Goal: Transaction & Acquisition: Book appointment/travel/reservation

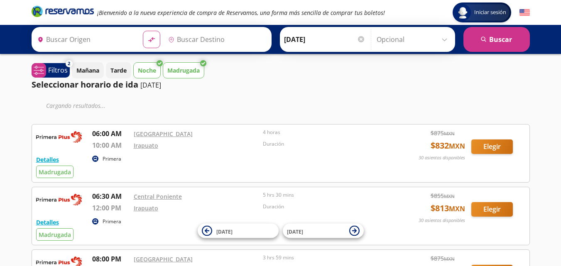
type input "[GEOGRAPHIC_DATA], [GEOGRAPHIC_DATA]"
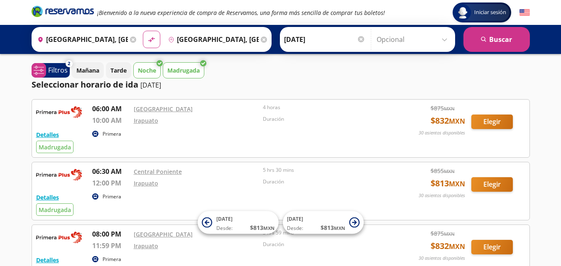
click at [469, 86] on div "Seleccionar horario de ida [DATE]" at bounding box center [281, 85] width 499 height 12
click at [495, 121] on button "Elegir" at bounding box center [493, 122] width 42 height 15
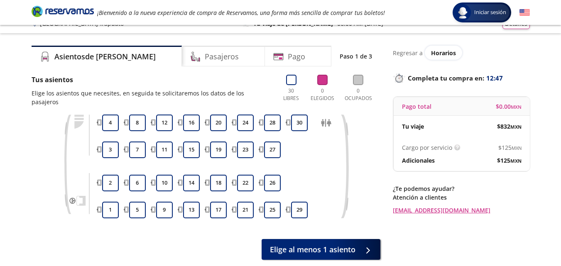
scroll to position [11, 0]
click at [186, 143] on button "15" at bounding box center [191, 150] width 17 height 17
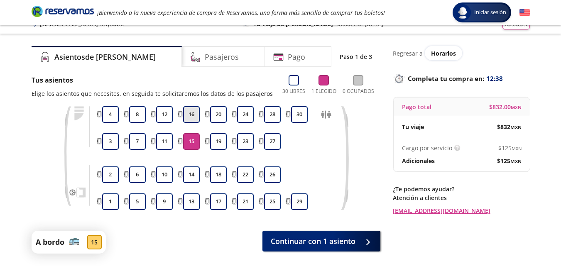
click at [190, 118] on button "16" at bounding box center [191, 114] width 17 height 17
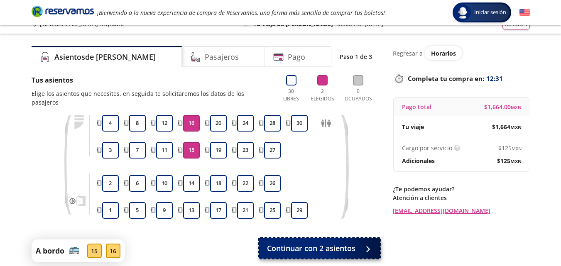
click at [361, 246] on icon at bounding box center [364, 249] width 6 height 6
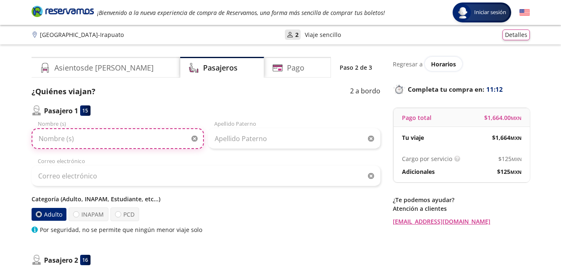
click at [103, 145] on input "Nombre (s)" at bounding box center [118, 138] width 172 height 21
click at [108, 142] on input "Nombre (s)" at bounding box center [118, 138] width 172 height 21
type input "[PERSON_NAME]"
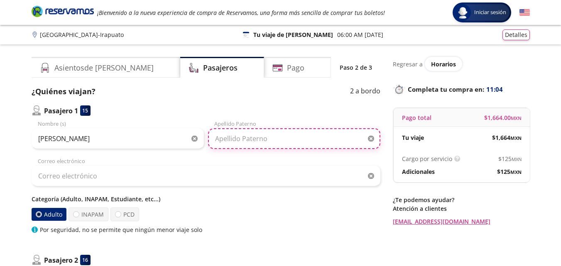
click at [236, 140] on input "Apellido Paterno" at bounding box center [294, 138] width 172 height 21
type input "Ángeles"
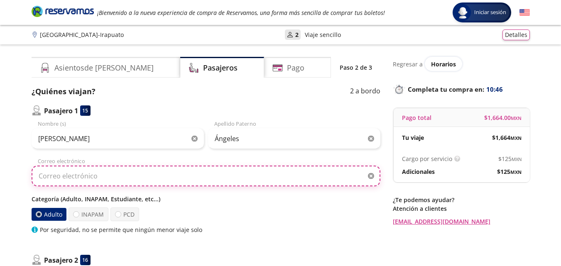
click at [228, 184] on input "Correo electrónico" at bounding box center [206, 176] width 349 height 21
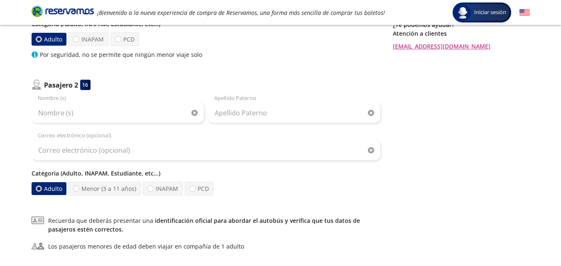
scroll to position [179, 0]
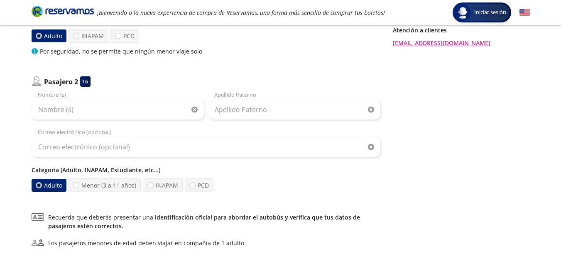
type input "[PERSON_NAME][EMAIL_ADDRESS][DOMAIN_NAME]"
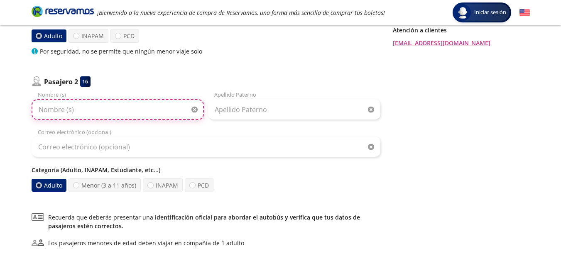
click at [124, 110] on input "Nombre (s)" at bounding box center [118, 109] width 172 height 21
type input "[PERSON_NAME]"
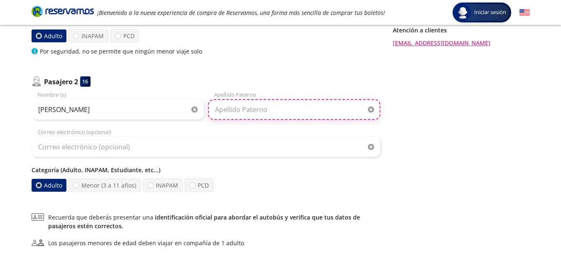
click at [253, 107] on input "Apellido Paterno" at bounding box center [294, 109] width 172 height 21
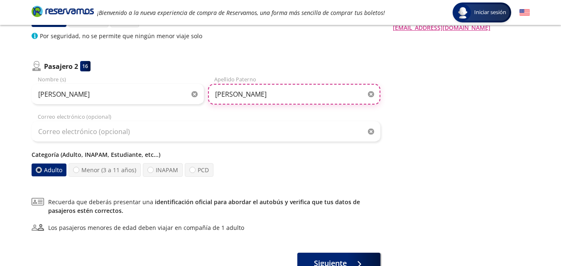
scroll to position [200, 0]
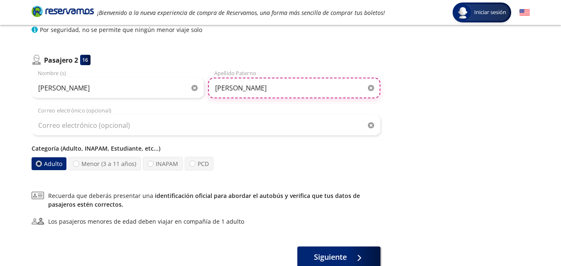
type input "[PERSON_NAME]"
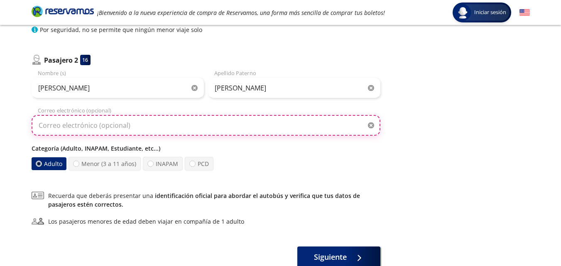
click at [167, 129] on input "Correo electrónico (opcional)" at bounding box center [206, 125] width 349 height 21
type input "[PERSON_NAME][EMAIL_ADDRESS][DOMAIN_NAME]"
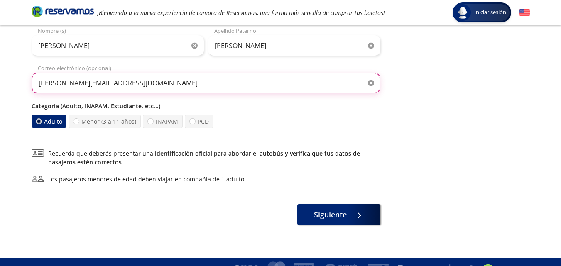
scroll to position [256, 0]
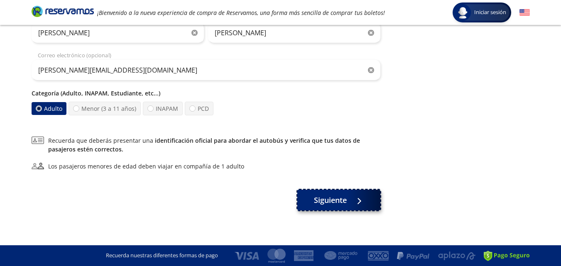
click at [350, 198] on button "Siguiente" at bounding box center [339, 200] width 83 height 21
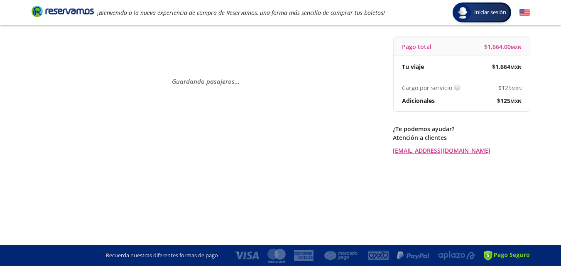
scroll to position [0, 0]
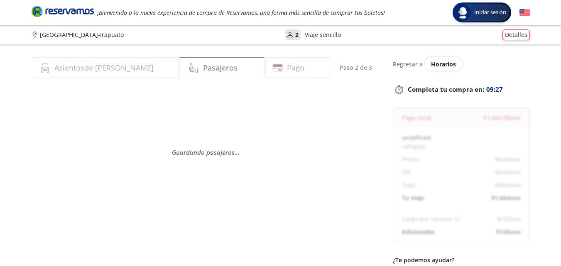
select select "MX"
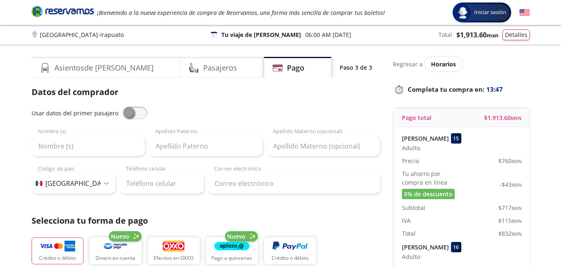
click at [125, 110] on span at bounding box center [135, 113] width 25 height 12
click at [123, 107] on input "checkbox" at bounding box center [123, 107] width 0 height 0
type input "[PERSON_NAME]"
type input "Ángeles"
type input "[PERSON_NAME][EMAIL_ADDRESS][DOMAIN_NAME]"
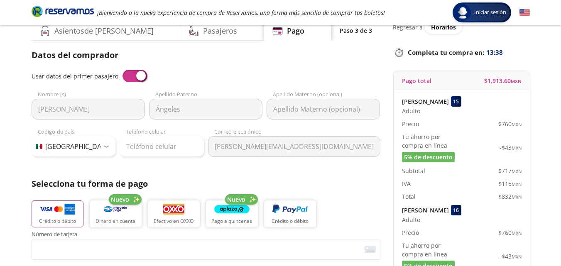
scroll to position [42, 0]
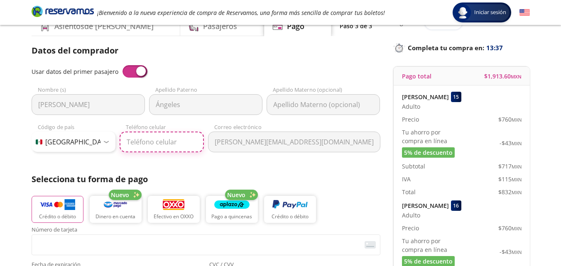
click at [159, 140] on input "Teléfono celular" at bounding box center [162, 142] width 84 height 21
type input "56 1127 2104"
click at [332, 163] on div "Datos del comprador Usar datos del primer pasajero [PERSON_NAME] Nombre (s) [PE…" at bounding box center [206, 232] width 349 height 376
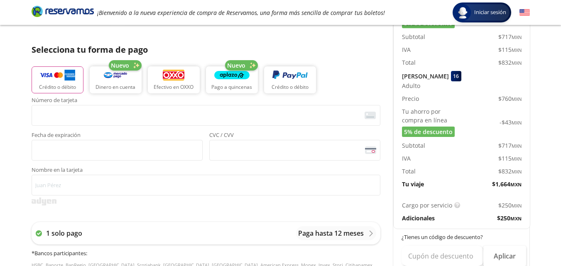
scroll to position [182, 0]
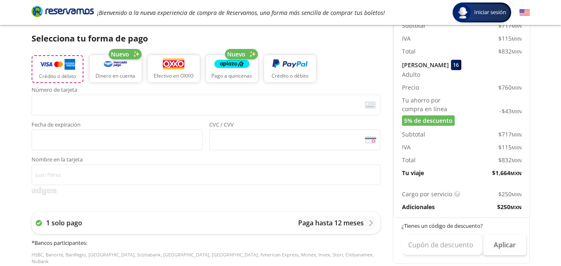
click at [51, 67] on img "button" at bounding box center [57, 64] width 35 height 12
drag, startPoint x: 566, startPoint y: 184, endPoint x: 542, endPoint y: 214, distance: 38.2
click at [542, 214] on div "Group 9 Created with Sketch. Pago Ciudad de México - Irapuato Iniciar sesión In…" at bounding box center [280, 162] width 561 height 689
drag, startPoint x: 565, startPoint y: 131, endPoint x: 547, endPoint y: 138, distance: 19.6
click at [547, 138] on div "Group 9 Created with Sketch. Pago Ciudad de México - Irapuato Iniciar sesión In…" at bounding box center [280, 162] width 561 height 689
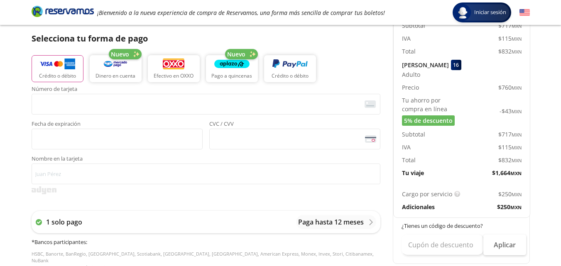
click at [547, 138] on div "Group 9 Created with Sketch. Pago Ciudad de México - Irapuato Iniciar sesión In…" at bounding box center [280, 162] width 561 height 689
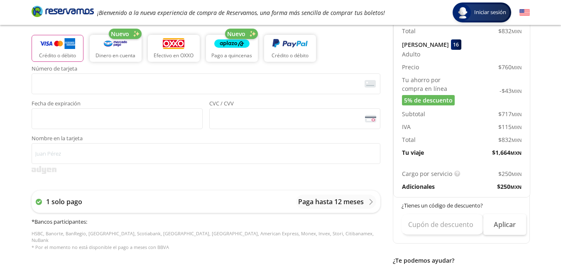
scroll to position [207, 0]
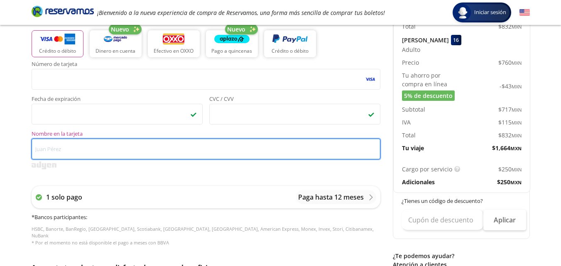
click at [123, 150] on input "Nombre en la tarjeta" at bounding box center [206, 149] width 349 height 21
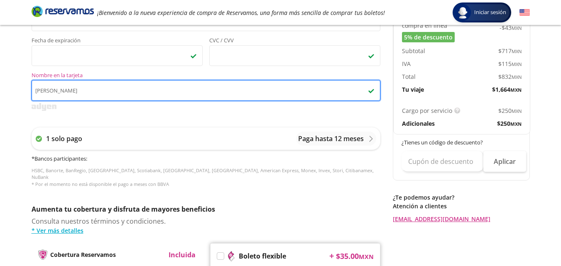
scroll to position [269, 0]
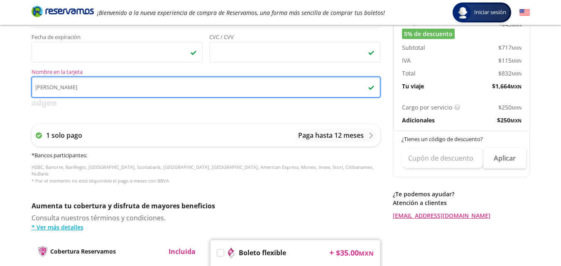
type input "[PERSON_NAME]"
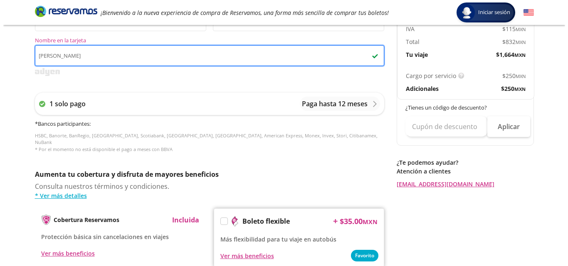
scroll to position [303, 0]
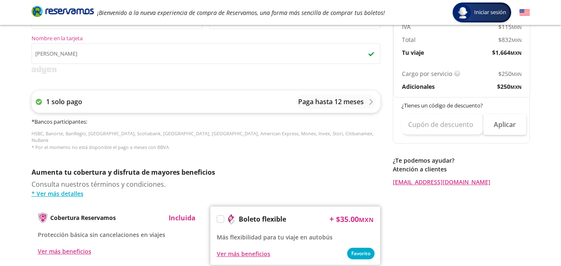
click at [370, 102] on icon at bounding box center [371, 102] width 6 height 6
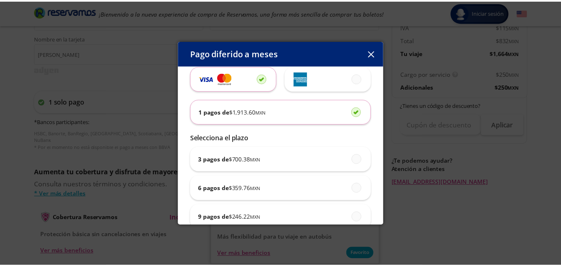
scroll to position [0, 0]
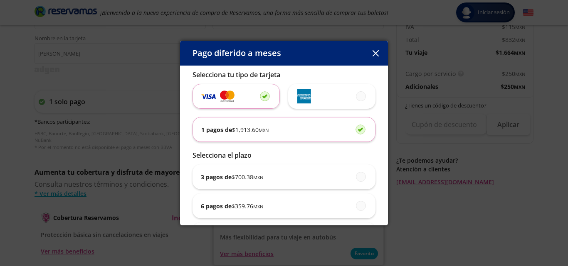
click at [378, 49] on button "button" at bounding box center [375, 53] width 12 height 12
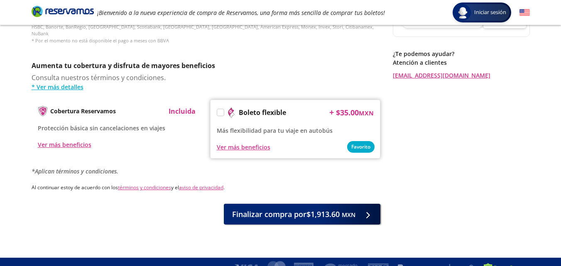
scroll to position [412, 0]
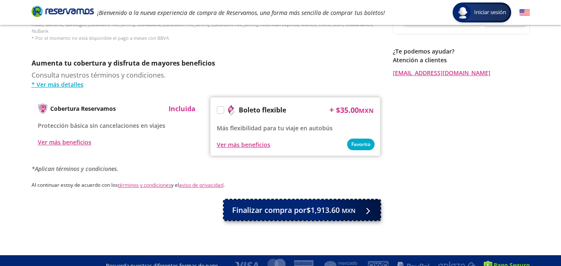
click at [342, 200] on button "Finalizar compra por $1,913.60 MXN" at bounding box center [302, 210] width 157 height 21
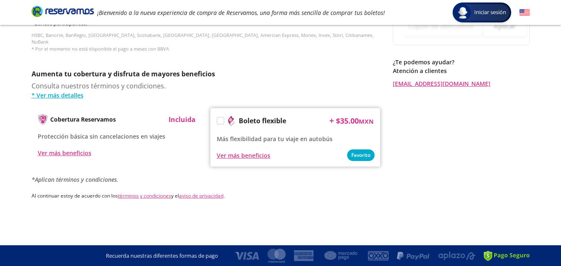
scroll to position [0, 0]
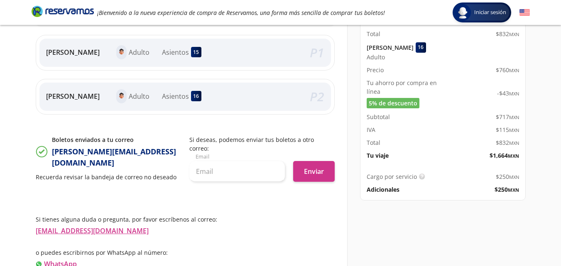
scroll to position [199, 0]
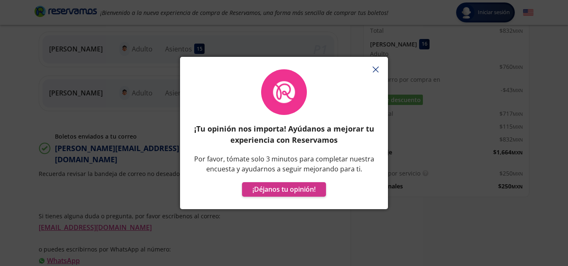
click at [375, 71] on icon "button" at bounding box center [375, 69] width 6 height 6
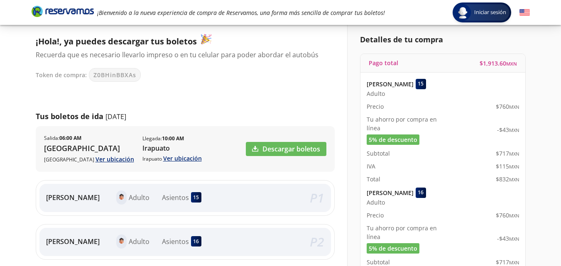
scroll to position [51, 0]
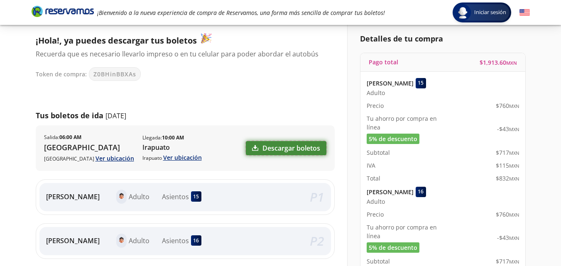
click at [269, 150] on link "Descargar boletos" at bounding box center [286, 148] width 81 height 14
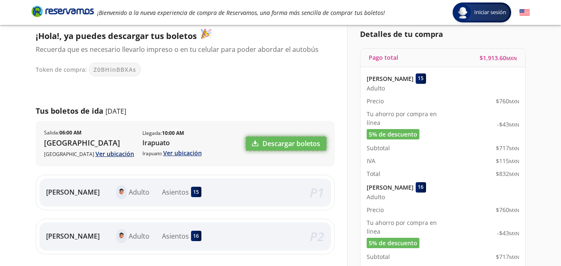
scroll to position [0, 0]
